Goal: Navigation & Orientation: Find specific page/section

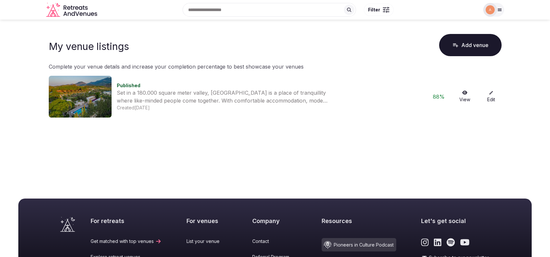
click at [130, 84] on span "Published" at bounding box center [129, 86] width 24 height 6
click at [94, 94] on img at bounding box center [80, 97] width 63 height 42
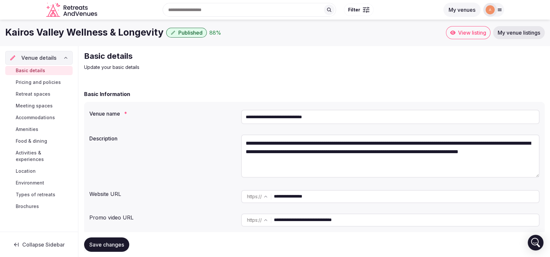
click at [483, 9] on div at bounding box center [490, 10] width 14 height 14
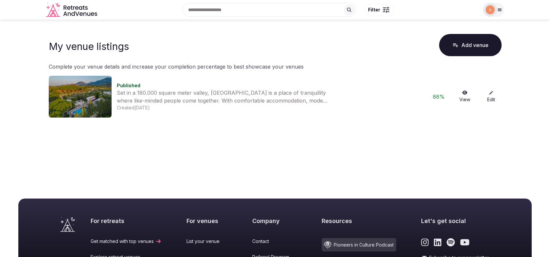
click at [468, 93] on link "View" at bounding box center [464, 97] width 21 height 12
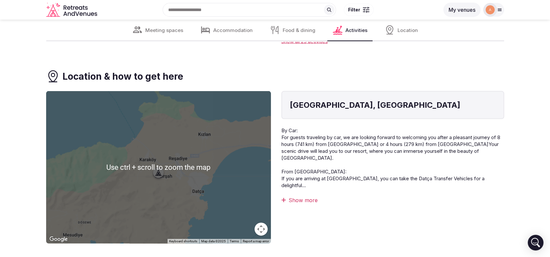
scroll to position [2931, 0]
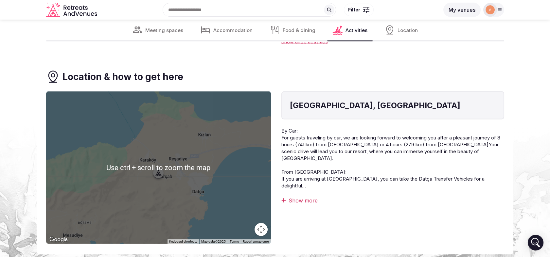
click at [300, 197] on div "Show more" at bounding box center [392, 200] width 223 height 7
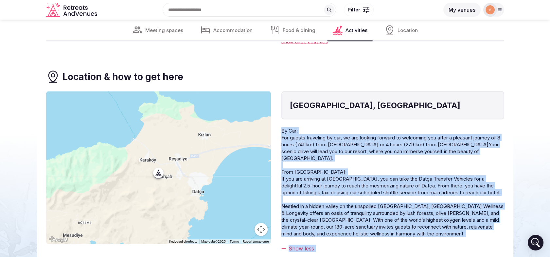
scroll to position [2936, 0]
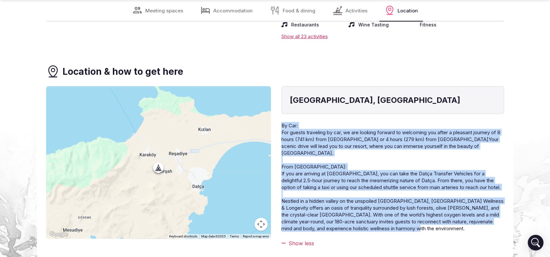
drag, startPoint x: 282, startPoint y: 118, endPoint x: 437, endPoint y: 209, distance: 180.1
click at [437, 209] on p "By Car: For guests traveling by car, we are looking forward to welcoming you af…" at bounding box center [392, 177] width 223 height 110
copy p "By Car: For guests traveling by car, we are looking forward to welcoming you af…"
